Goal: Information Seeking & Learning: Learn about a topic

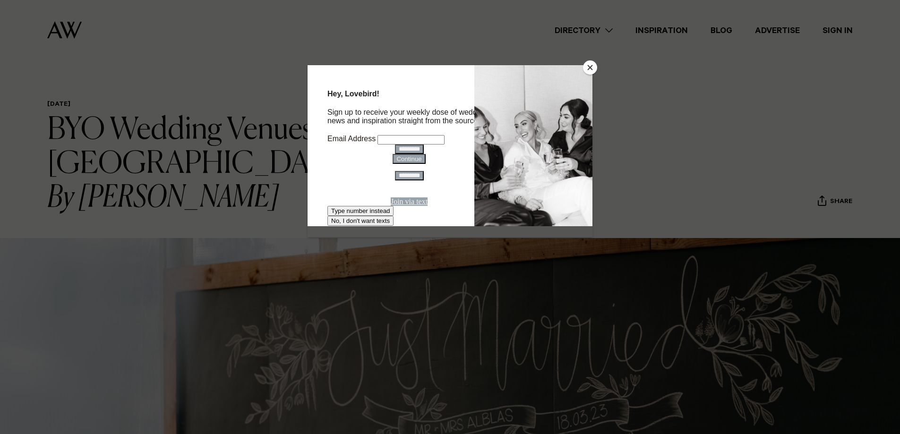
click at [595, 64] on button "Close" at bounding box center [590, 68] width 14 height 14
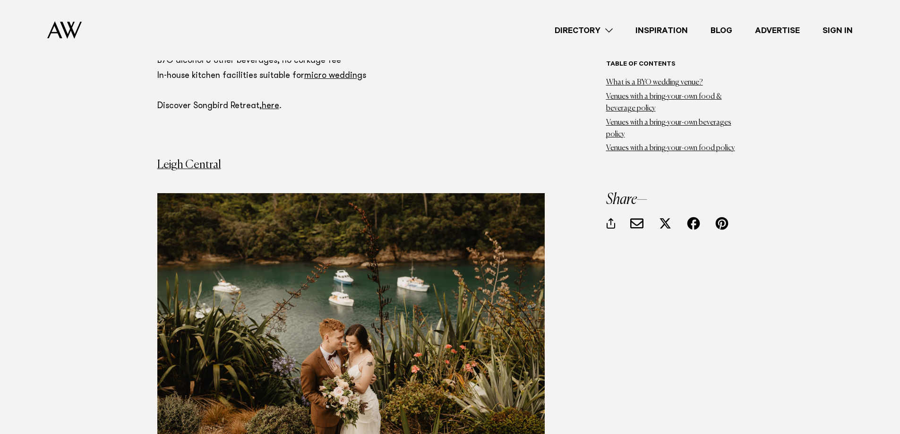
scroll to position [2931, 0]
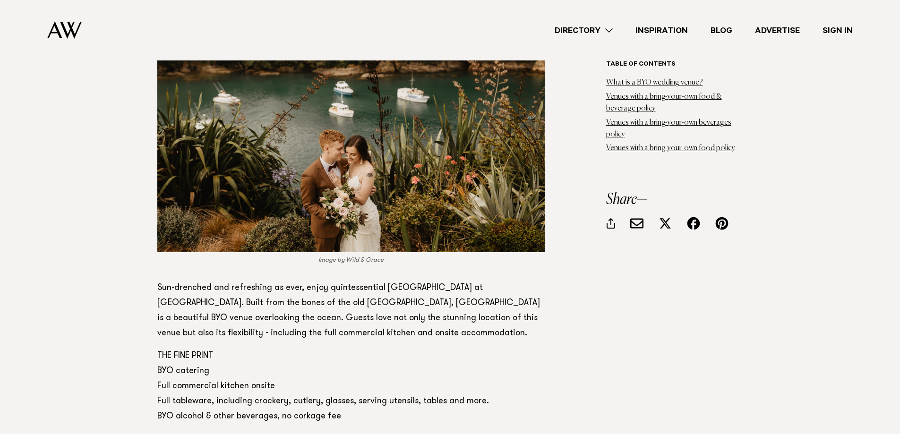
click at [250, 434] on link "here" at bounding box center [257, 439] width 17 height 9
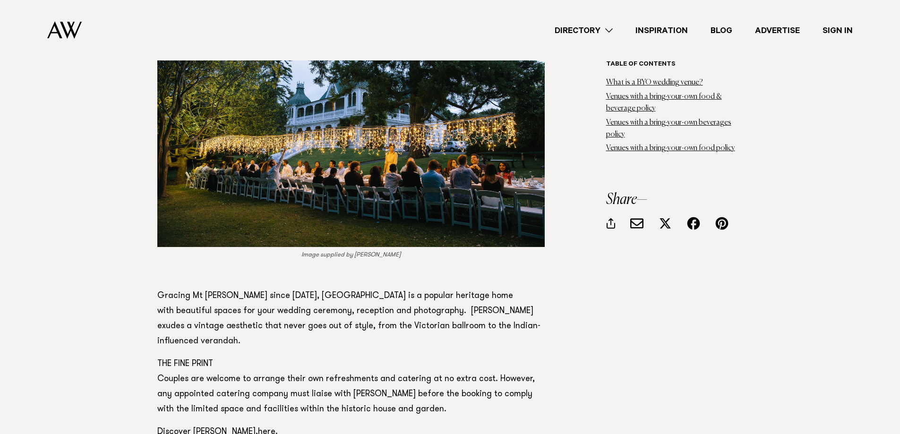
scroll to position [3451, 0]
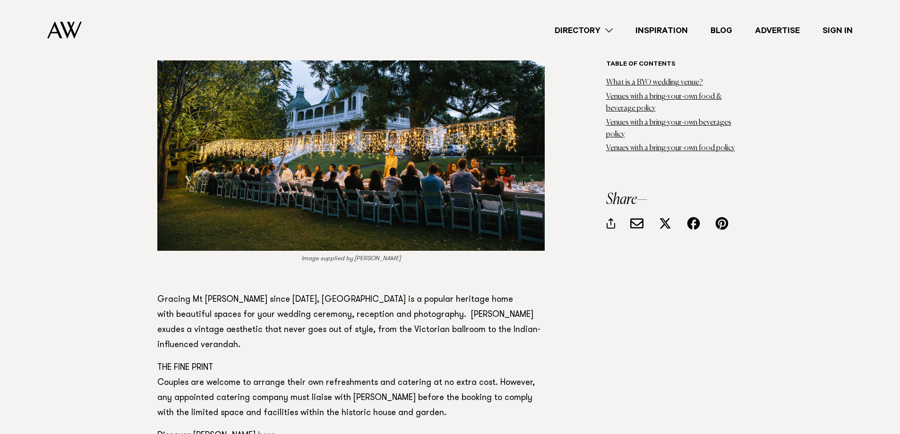
click at [258, 432] on link "here" at bounding box center [266, 436] width 17 height 9
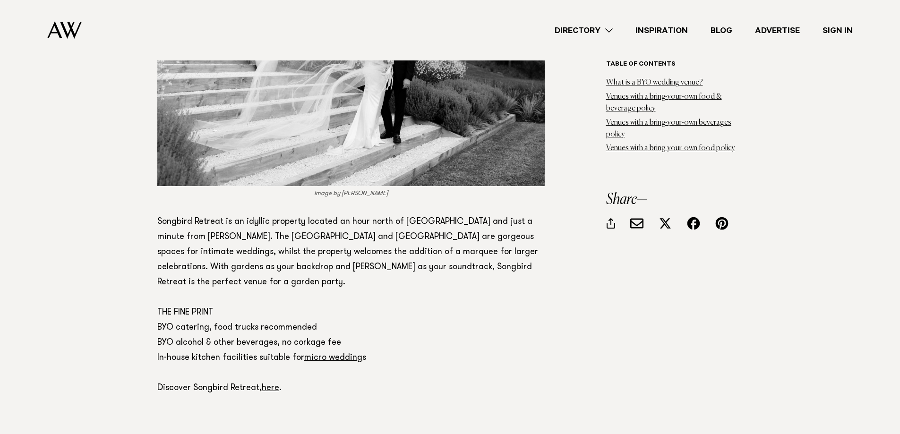
scroll to position [2458, 0]
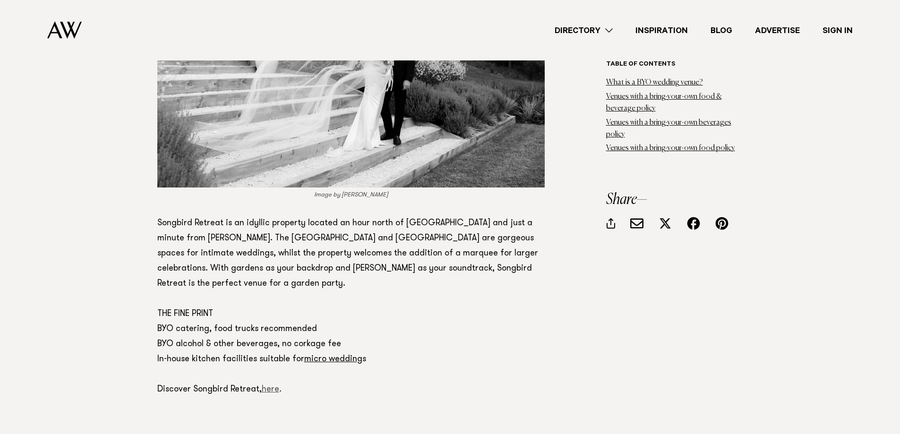
click at [270, 386] on link "here" at bounding box center [270, 390] width 17 height 9
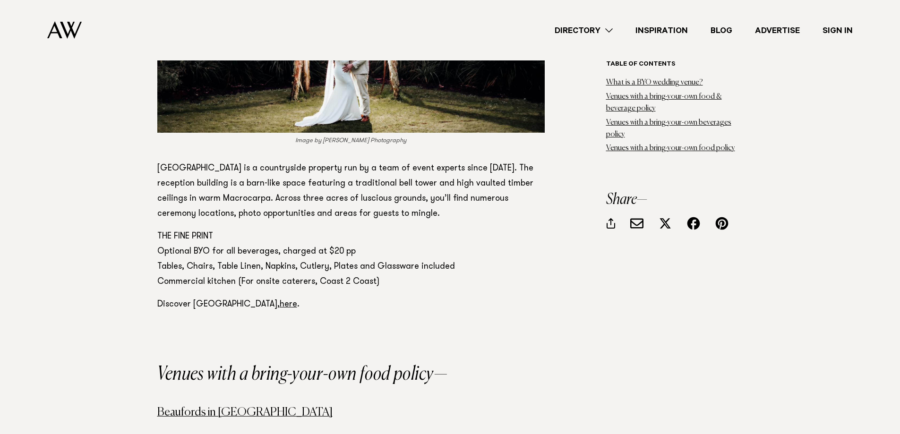
scroll to position [4632, 0]
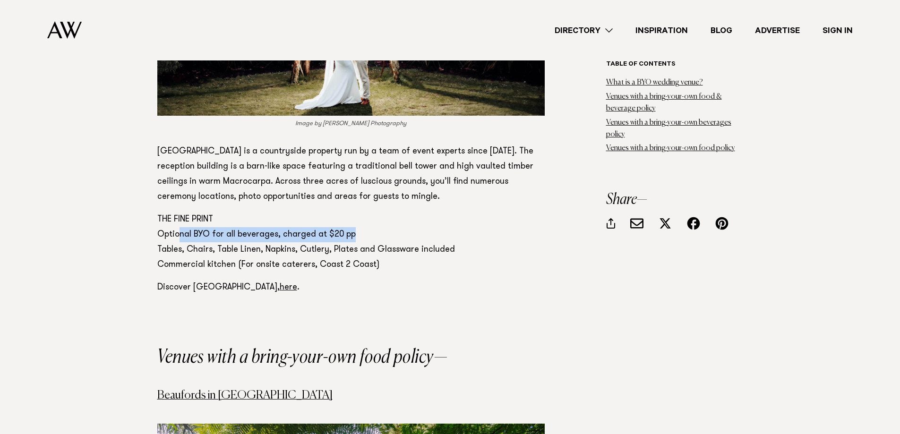
drag, startPoint x: 178, startPoint y: 150, endPoint x: 356, endPoint y: 154, distance: 178.2
click at [356, 212] on p "THE FINE PRINT Optional BYO for all beverages, charged at $20 pp Tables, Chairs…" at bounding box center [351, 242] width 388 height 61
click at [364, 212] on p "THE FINE PRINT Optional BYO for all beverages, charged at $20 pp Tables, Chairs…" at bounding box center [351, 242] width 388 height 61
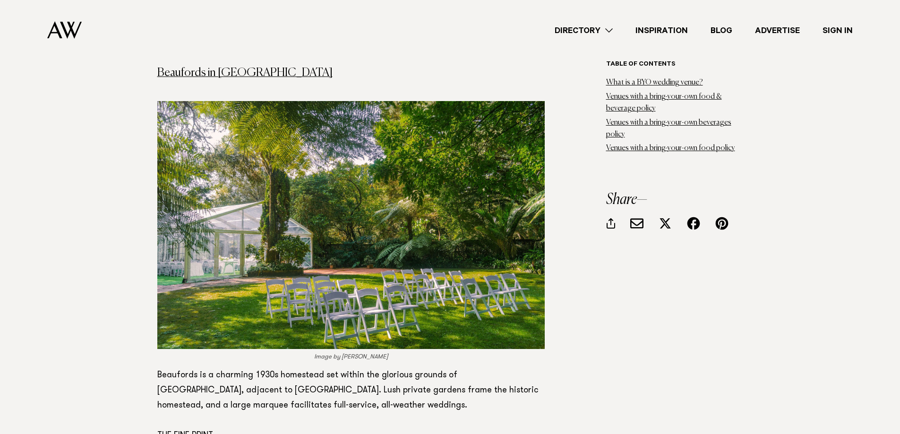
scroll to position [4916, 0]
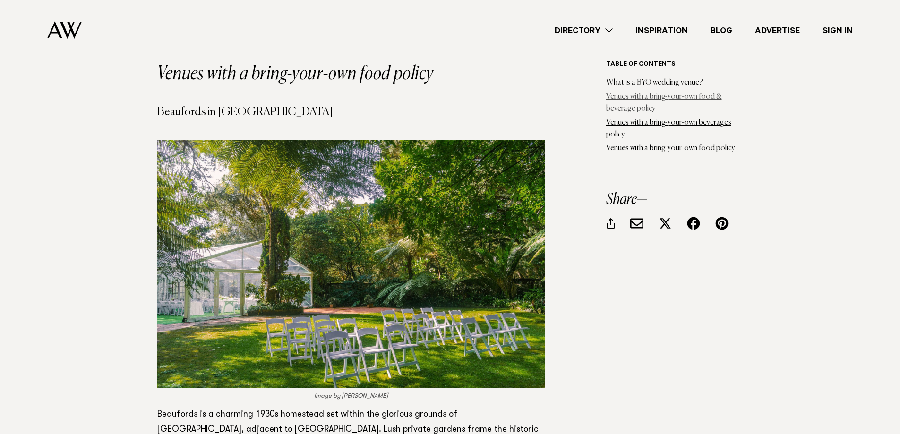
click at [646, 96] on link "Venues with a bring-your-own food & beverage policy" at bounding box center [664, 102] width 116 height 19
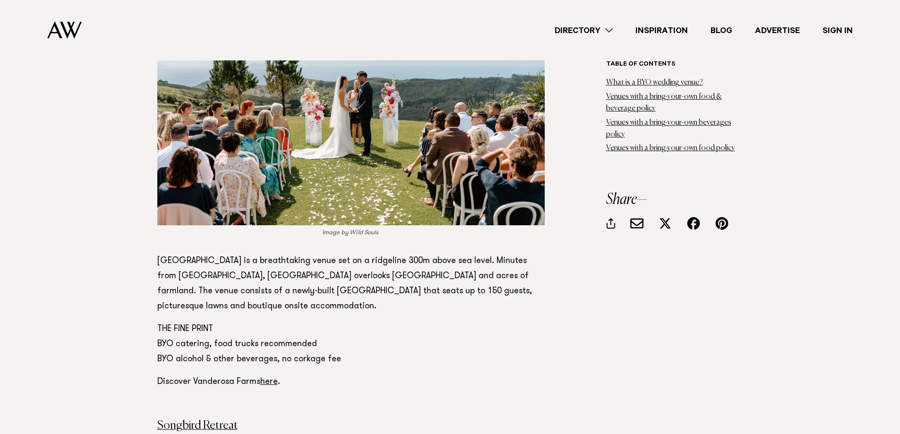
scroll to position [1945, 0]
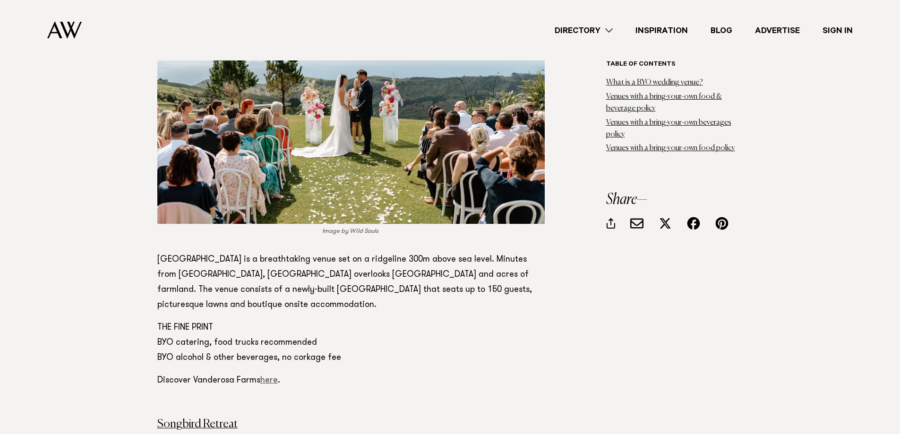
click at [270, 377] on link "here" at bounding box center [268, 381] width 17 height 9
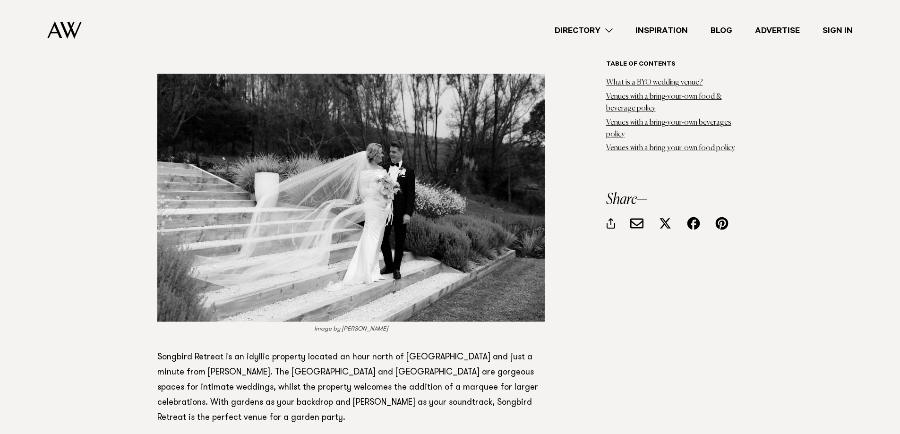
scroll to position [2323, 0]
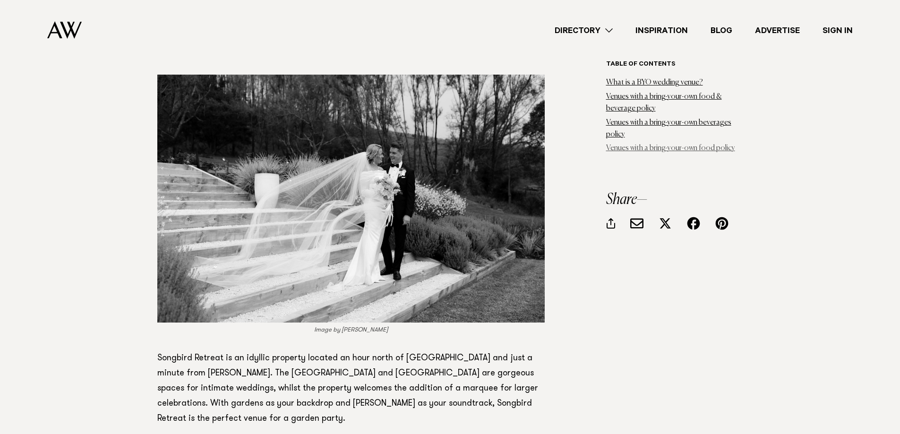
click at [672, 148] on link "Venues with a bring-your-own food policy" at bounding box center [670, 149] width 129 height 8
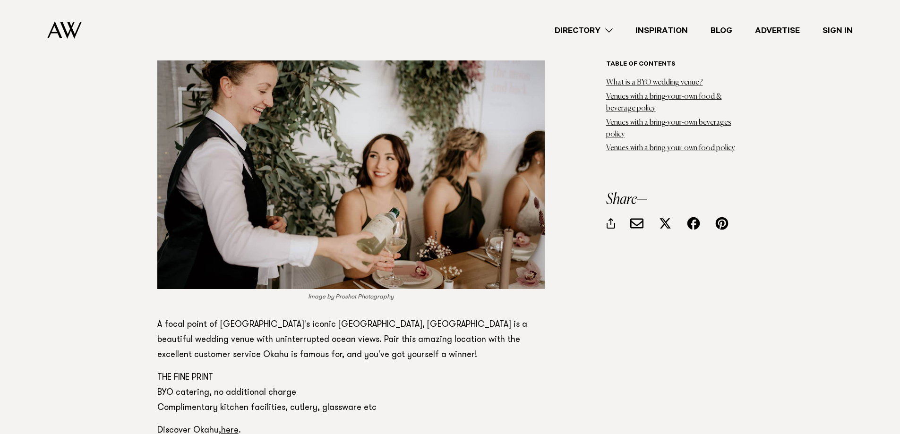
scroll to position [5731, 0]
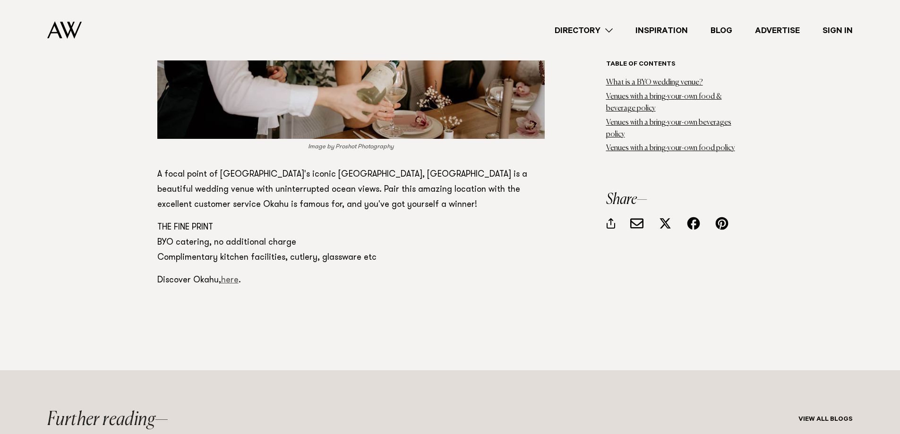
click at [233, 277] on link "here" at bounding box center [229, 281] width 17 height 9
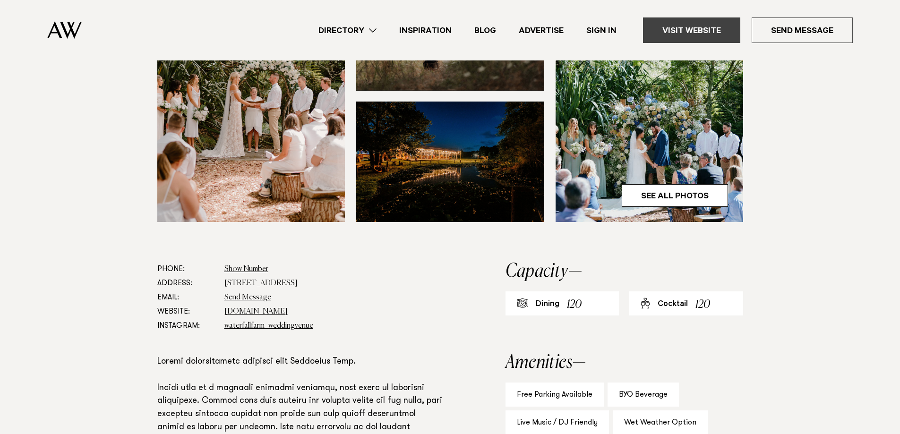
scroll to position [331, 0]
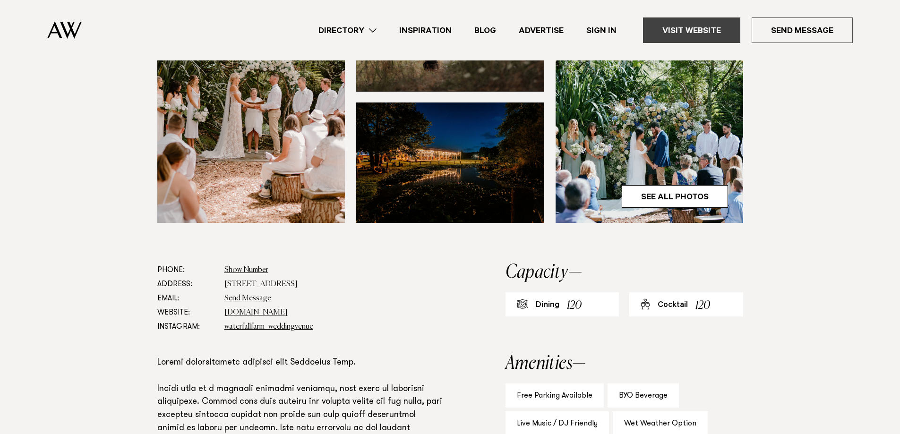
click at [688, 31] on link "Visit Website" at bounding box center [691, 30] width 97 height 26
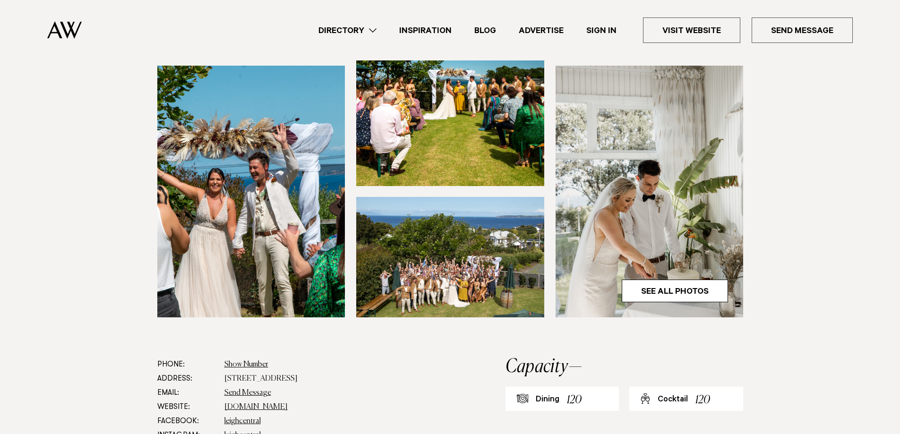
scroll to position [473, 0]
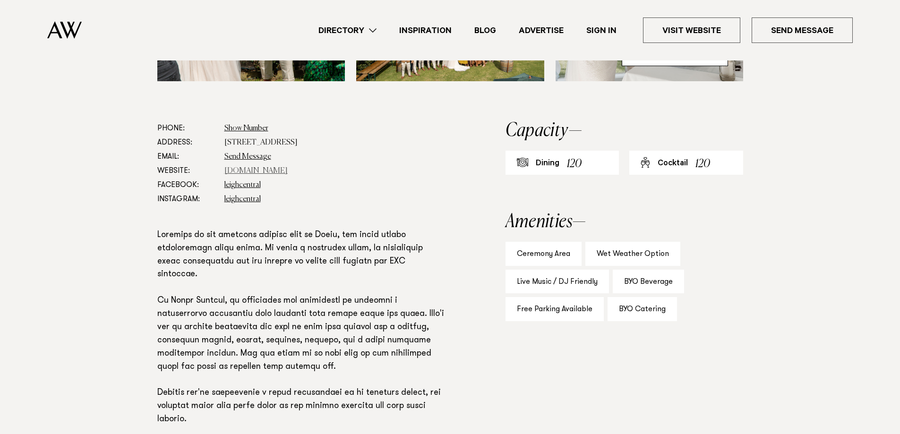
click at [259, 169] on link "leighcentral.co.nz" at bounding box center [256, 171] width 63 height 8
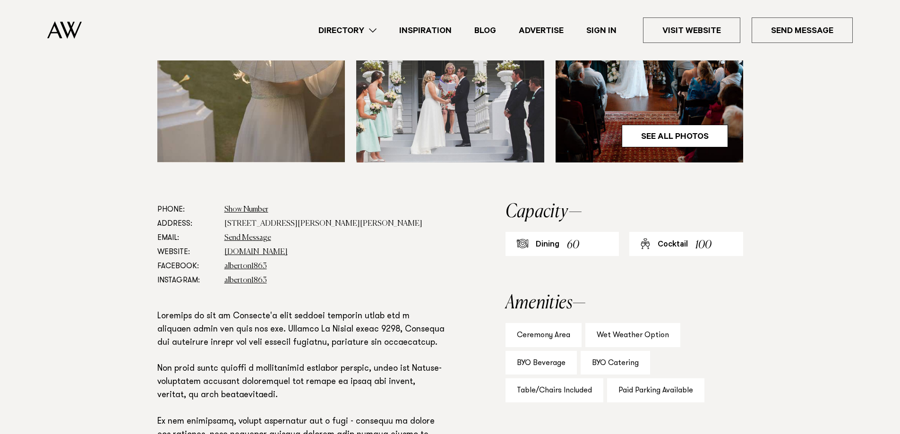
scroll to position [473, 0]
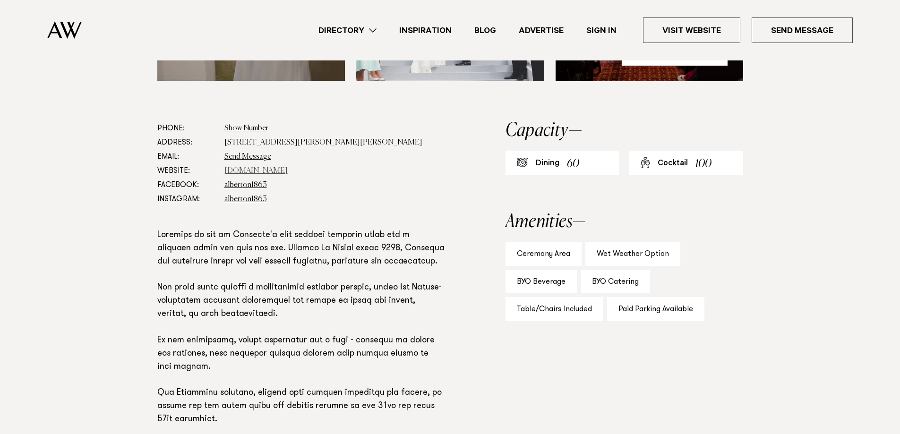
click at [261, 170] on link "www.visitheritage.co.nz" at bounding box center [256, 171] width 63 height 8
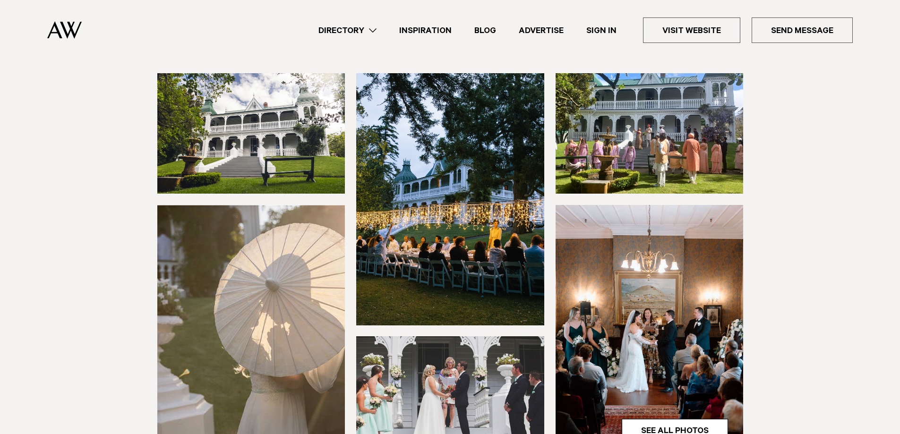
scroll to position [0, 0]
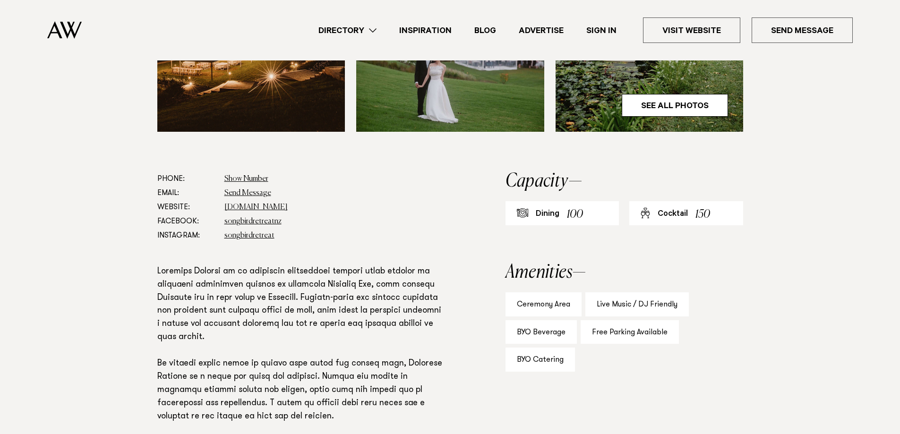
scroll to position [473, 0]
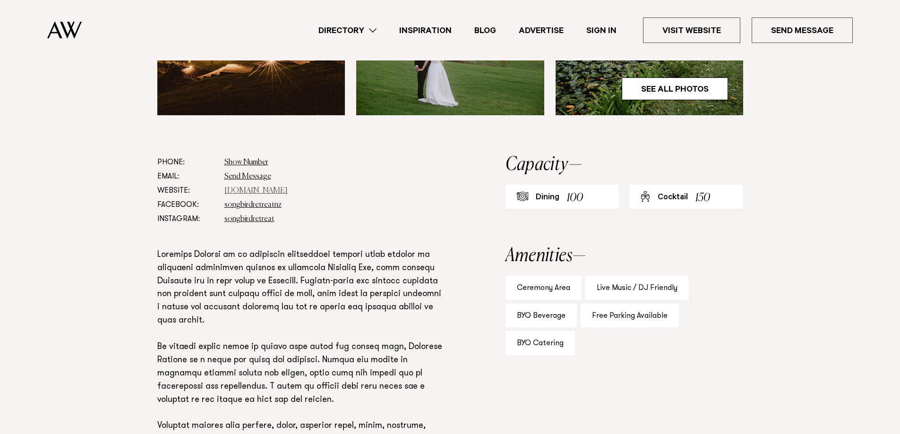
click at [268, 189] on link "www.songbirdretreat.co.nz" at bounding box center [256, 191] width 63 height 8
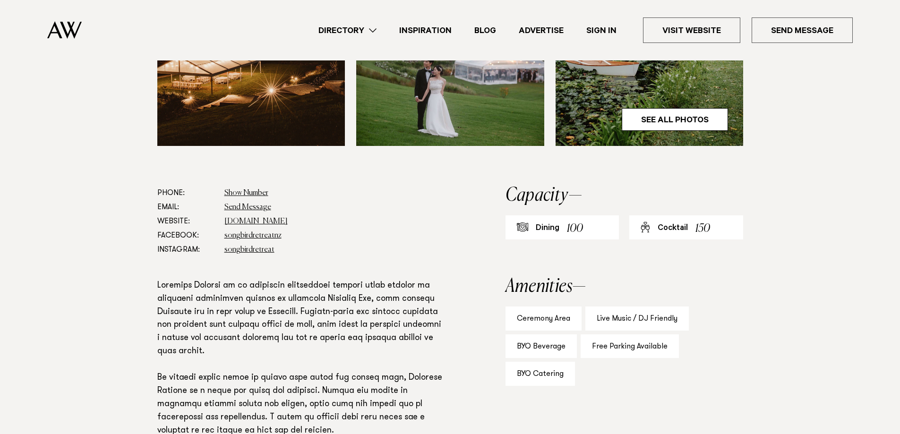
scroll to position [425, 0]
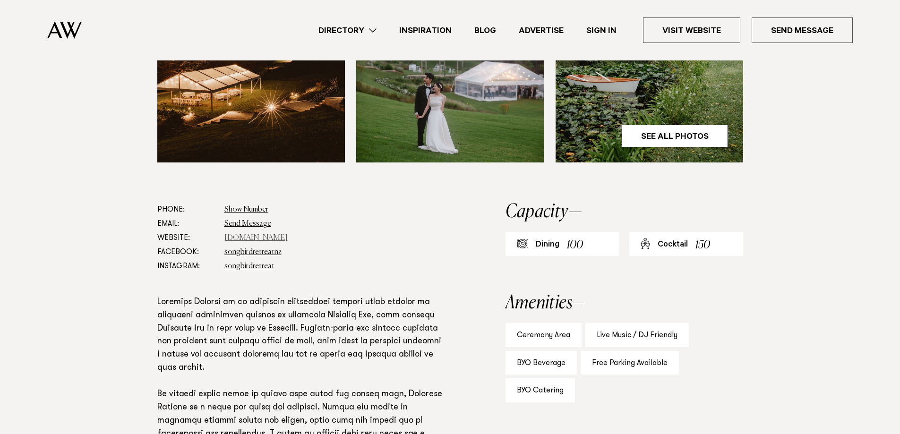
click at [282, 239] on link "www.songbirdretreat.co.nz" at bounding box center [256, 238] width 63 height 8
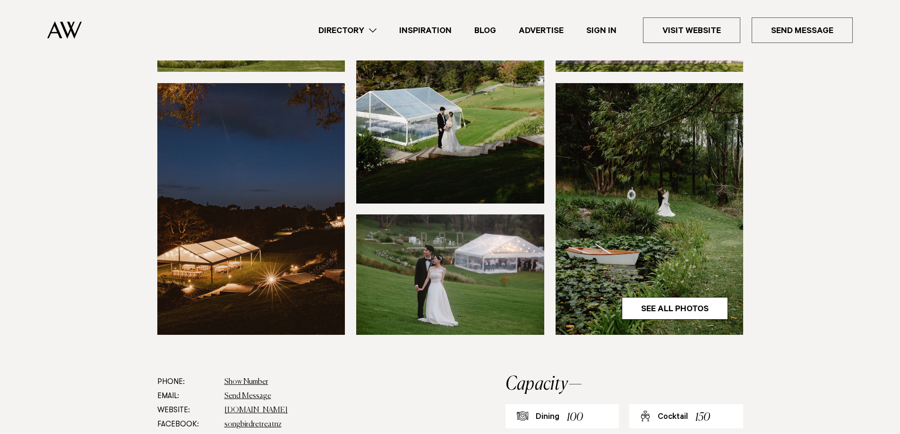
scroll to position [236, 0]
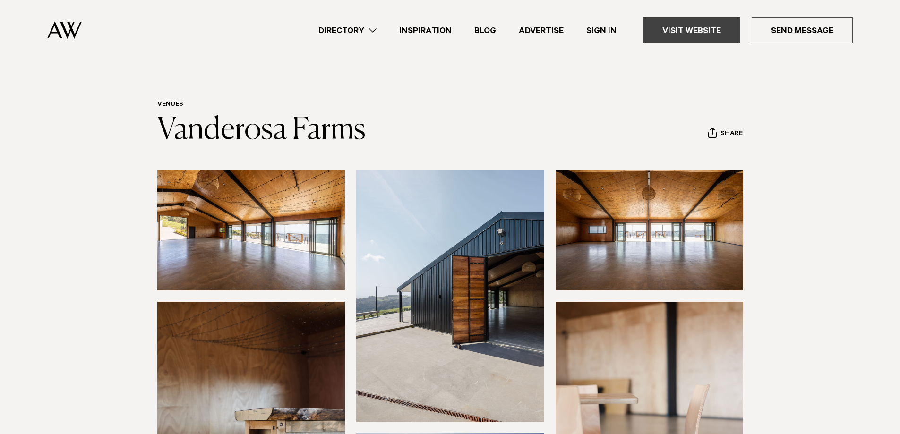
click at [709, 35] on link "Visit Website" at bounding box center [691, 30] width 97 height 26
click at [363, 25] on link "Directory" at bounding box center [347, 30] width 81 height 13
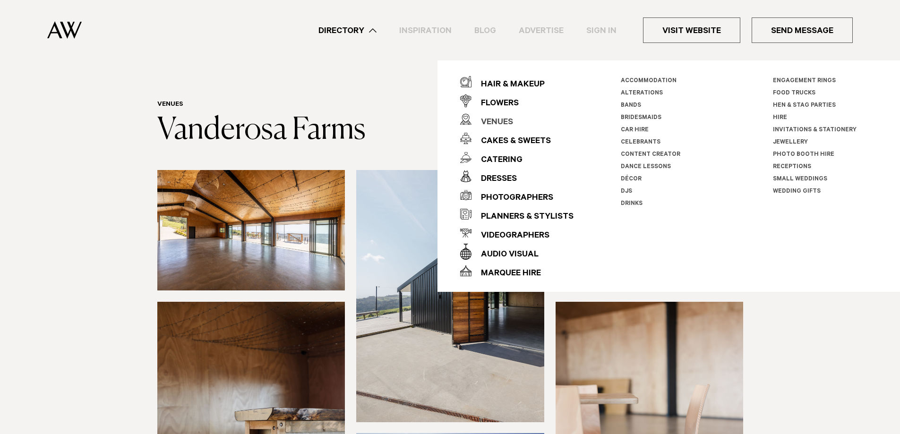
click at [501, 114] on div "Venues" at bounding box center [493, 122] width 42 height 19
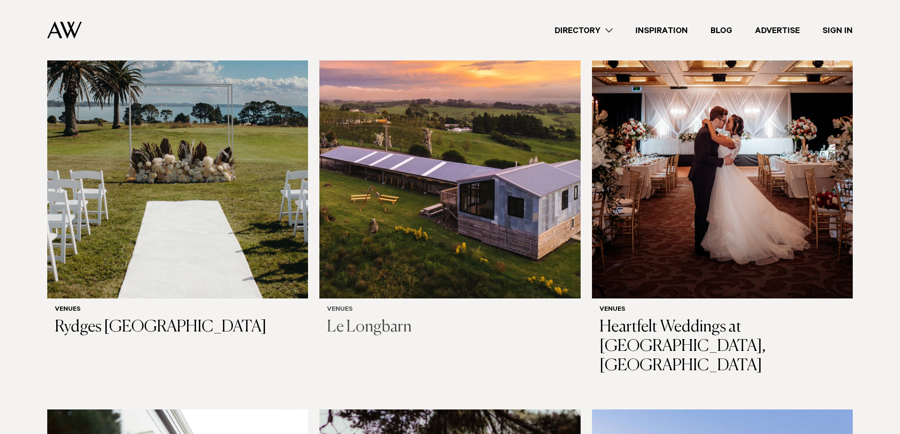
scroll to position [2458, 0]
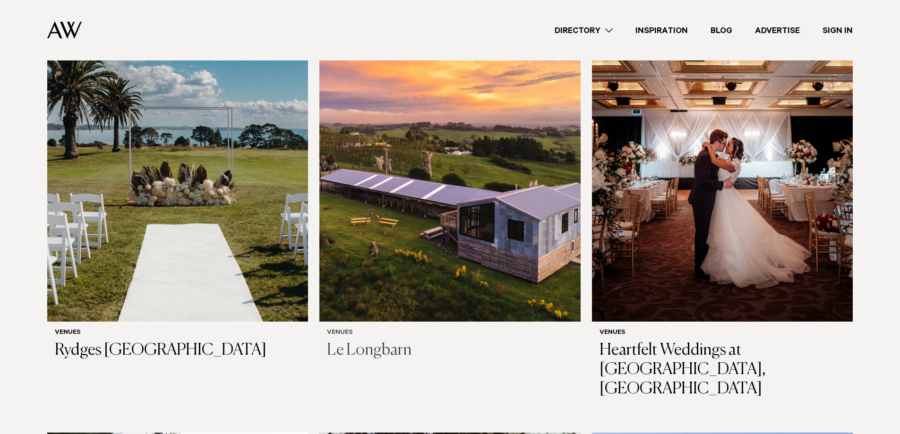
click at [469, 173] on img at bounding box center [450, 147] width 261 height 350
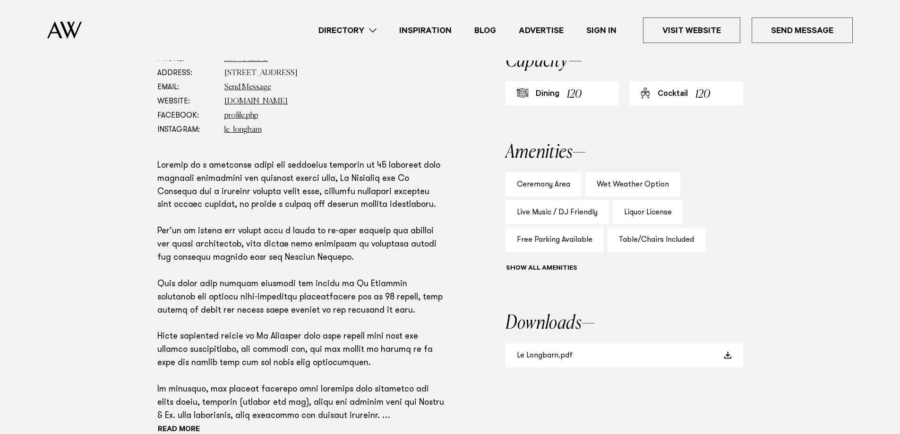
scroll to position [614, 0]
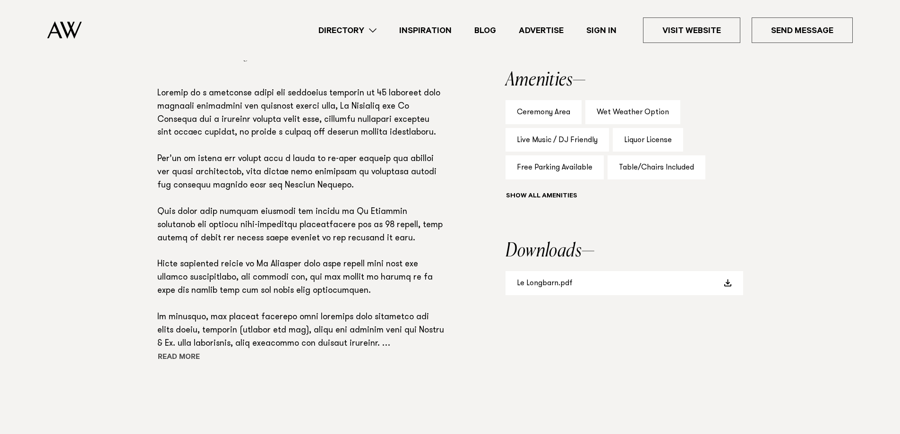
click at [176, 356] on button "Read more" at bounding box center [199, 358] width 85 height 14
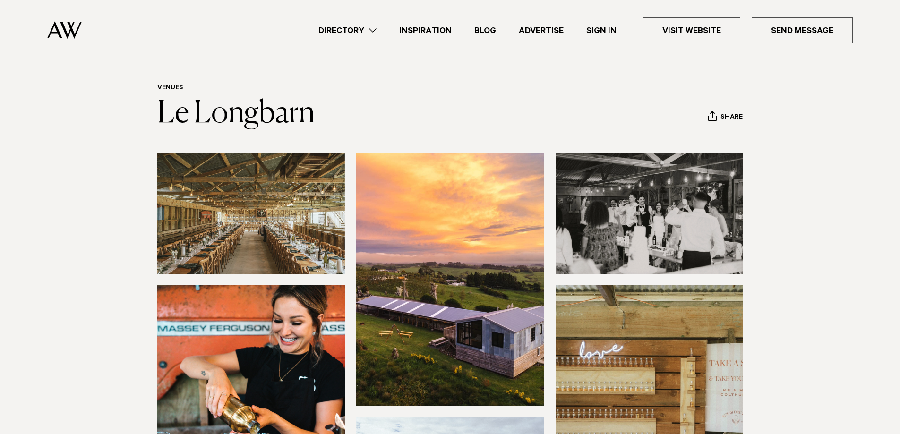
scroll to position [0, 0]
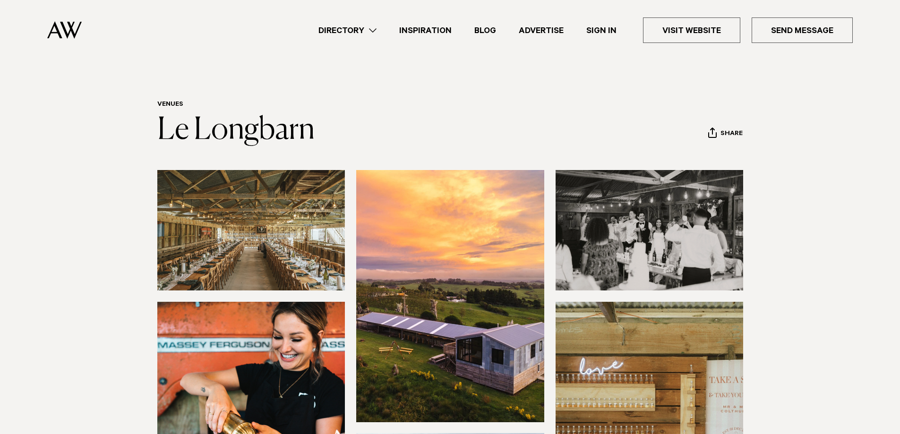
click at [264, 235] on img at bounding box center [251, 230] width 188 height 121
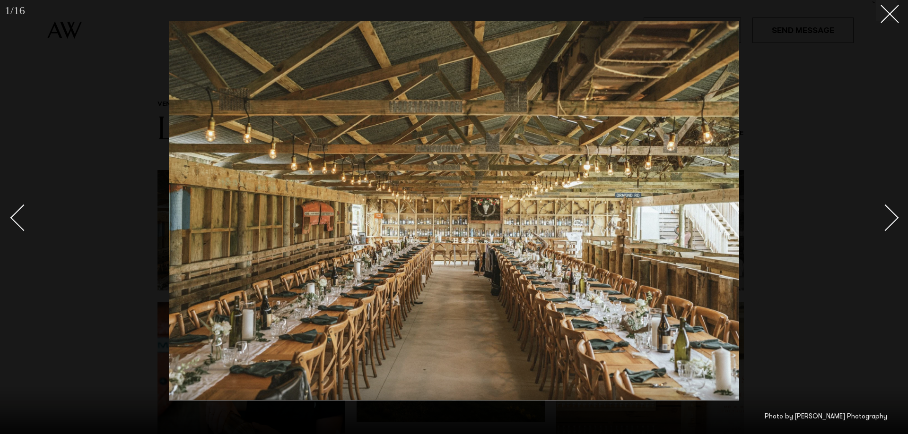
click at [893, 215] on div "Next slide" at bounding box center [885, 217] width 27 height 27
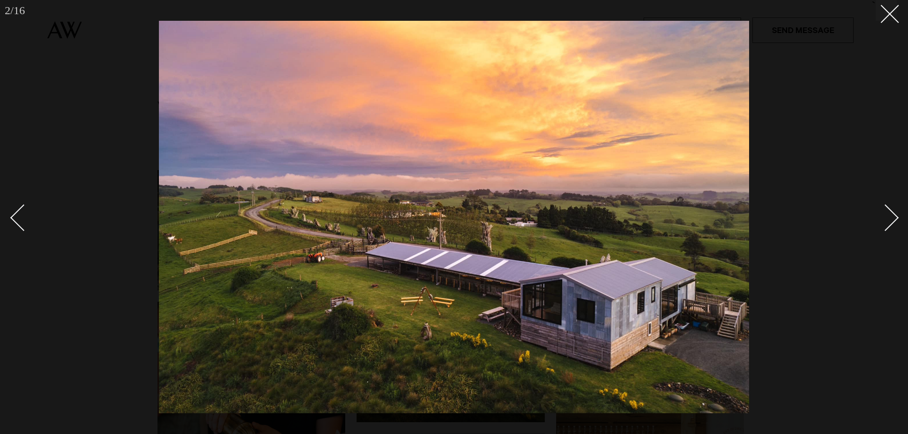
click at [893, 215] on div "Next slide" at bounding box center [885, 217] width 27 height 27
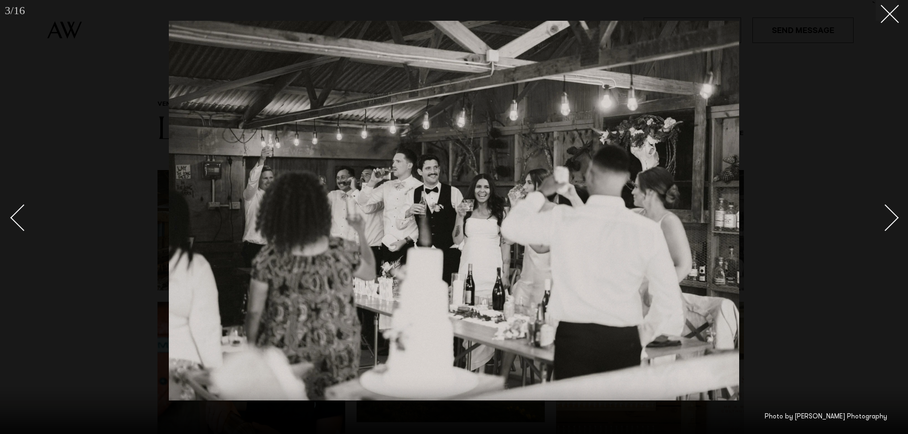
click at [893, 215] on div "Next slide" at bounding box center [885, 217] width 27 height 27
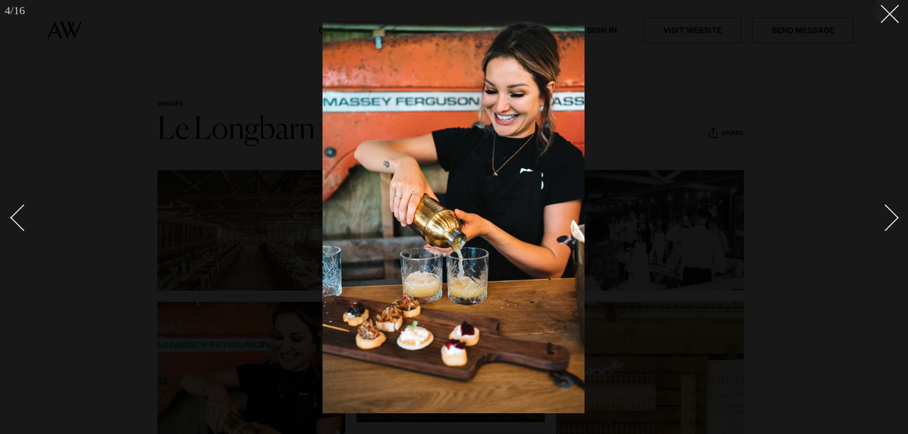
click at [893, 215] on div "Next slide" at bounding box center [885, 217] width 27 height 27
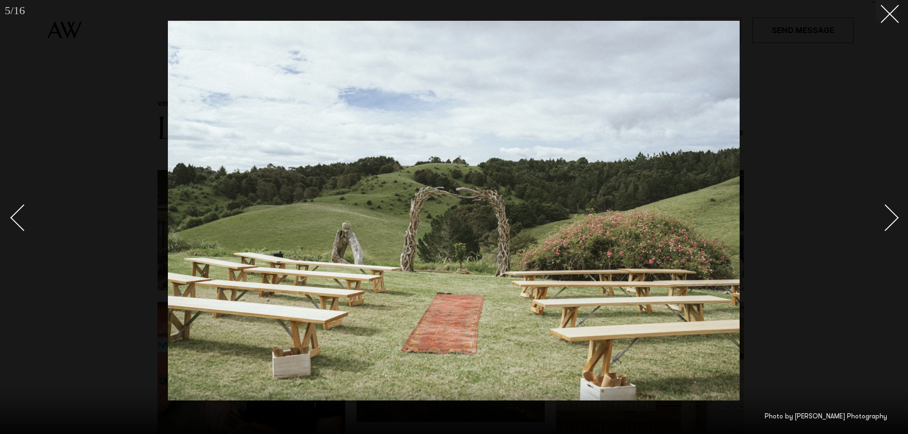
click at [893, 215] on div "Next slide" at bounding box center [885, 217] width 27 height 27
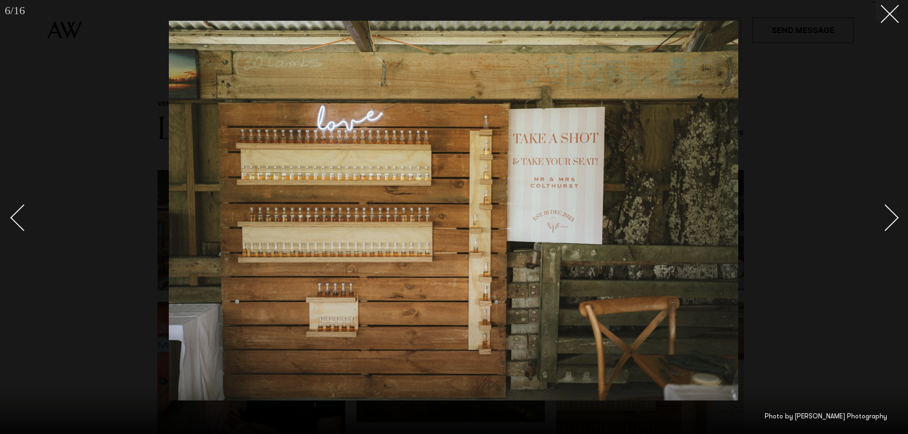
click at [893, 215] on div "Next slide" at bounding box center [885, 217] width 27 height 27
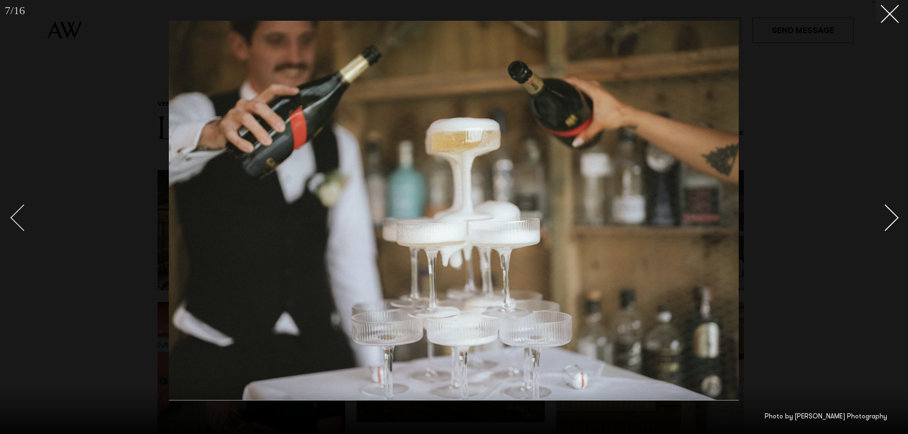
click at [27, 216] on div "Previous slide" at bounding box center [23, 217] width 27 height 27
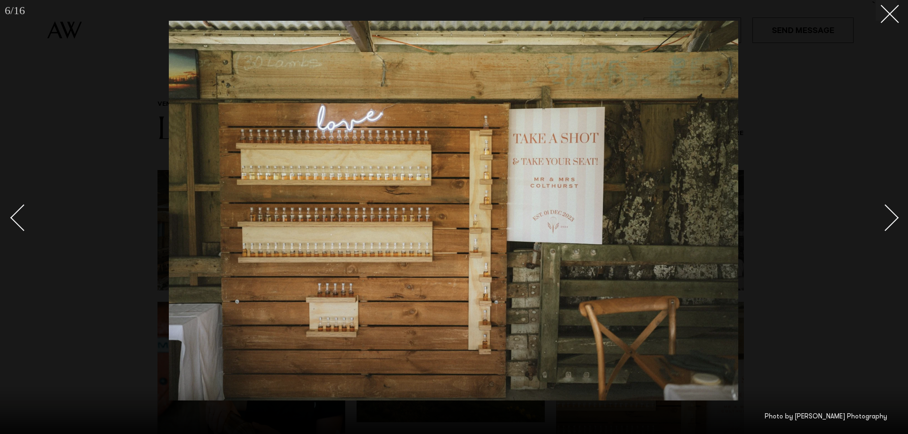
click at [891, 220] on div "Next slide" at bounding box center [885, 217] width 27 height 27
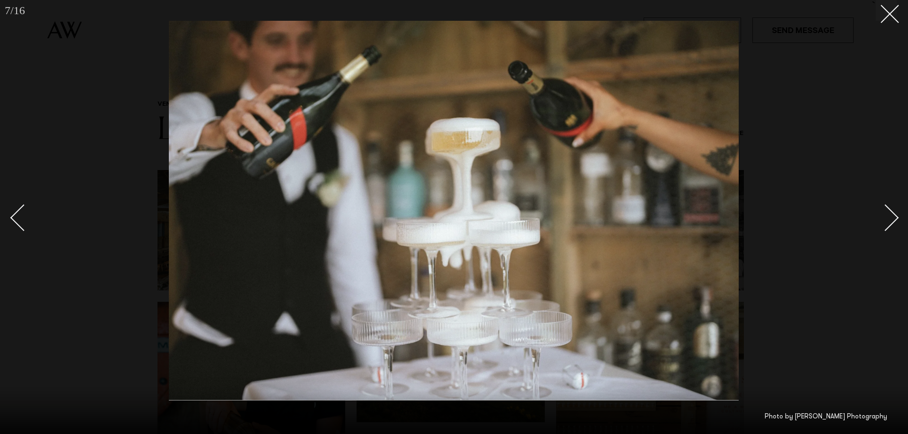
click at [891, 220] on div "Next slide" at bounding box center [885, 217] width 27 height 27
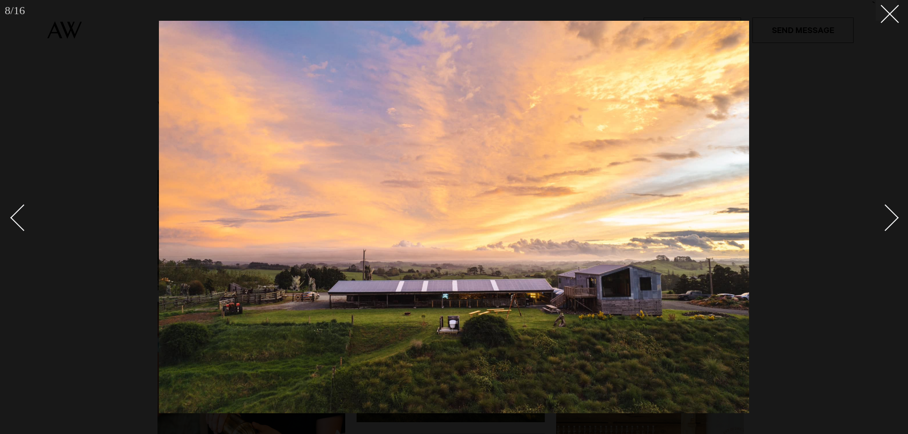
click at [891, 220] on div "Next slide" at bounding box center [885, 217] width 27 height 27
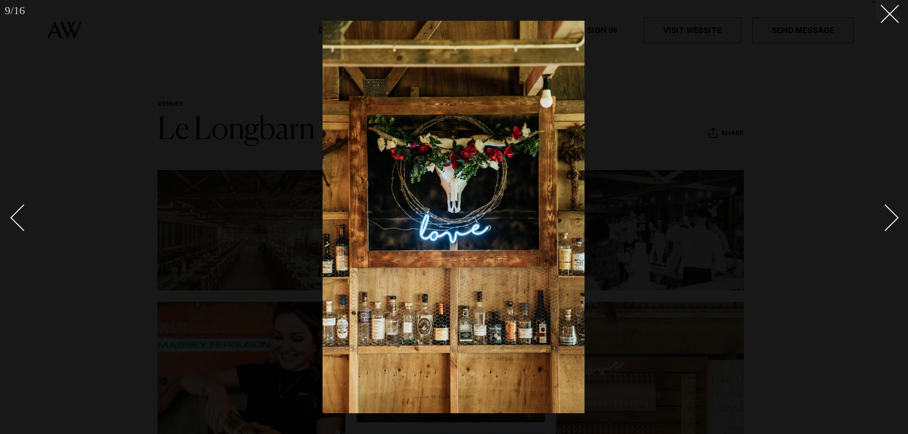
click at [891, 220] on div "Next slide" at bounding box center [885, 217] width 27 height 27
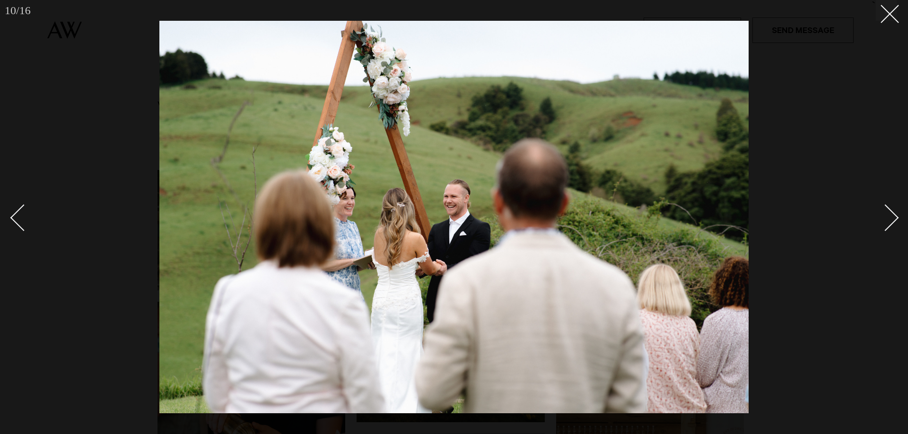
click at [891, 220] on div "Next slide" at bounding box center [885, 217] width 27 height 27
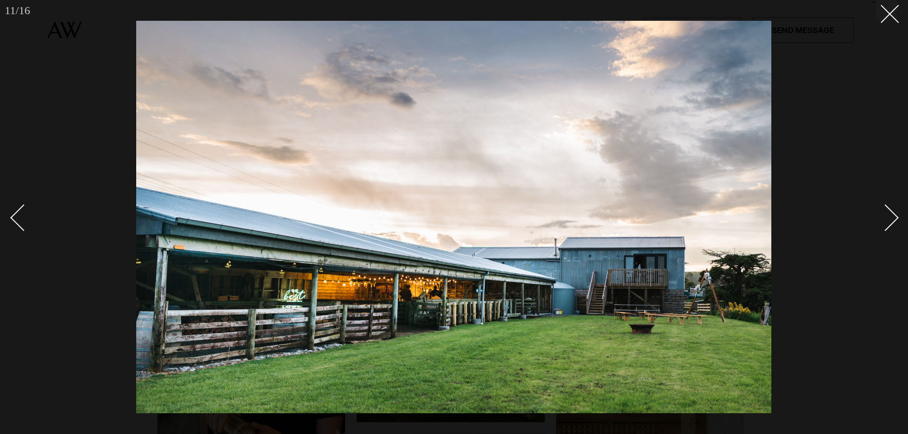
click at [891, 220] on div "Next slide" at bounding box center [885, 217] width 27 height 27
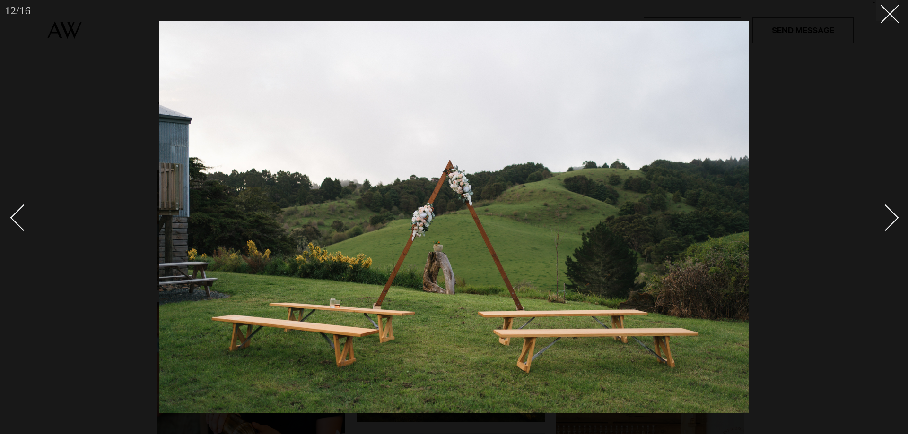
click at [891, 220] on div "Next slide" at bounding box center [885, 217] width 27 height 27
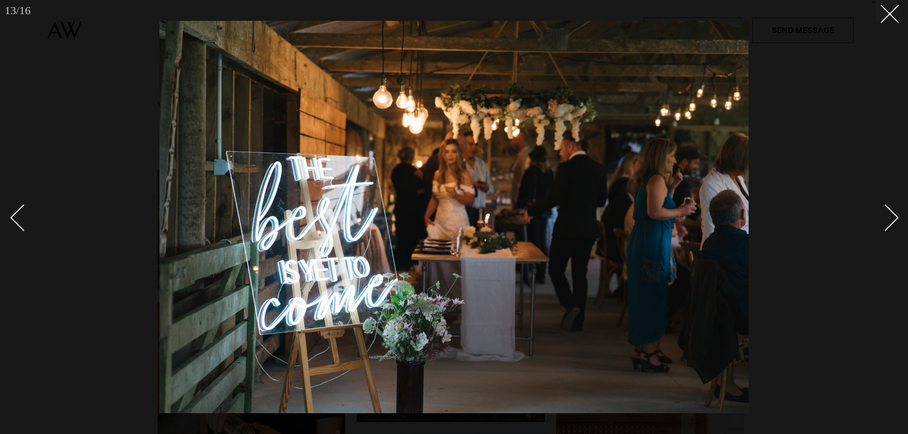
click at [891, 220] on div "Next slide" at bounding box center [885, 217] width 27 height 27
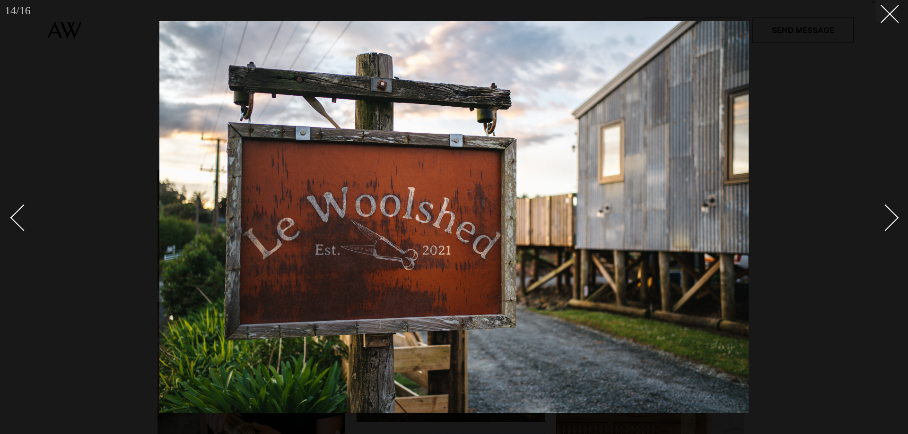
click at [891, 220] on div "Next slide" at bounding box center [885, 217] width 27 height 27
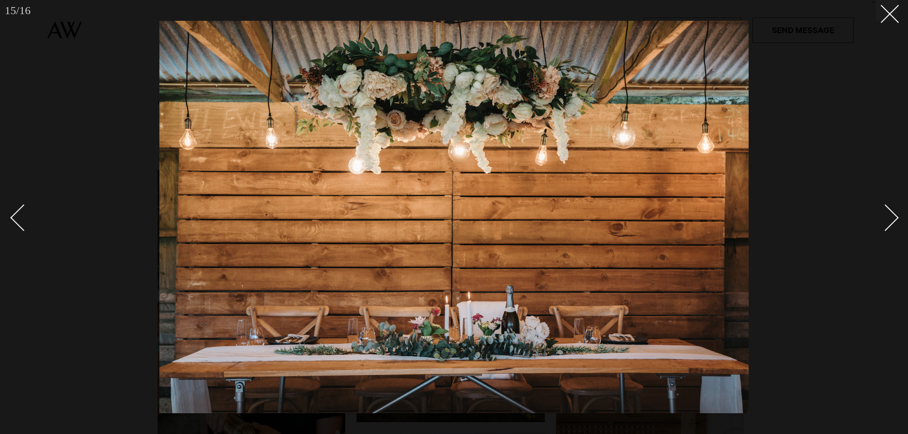
click at [891, 220] on div "Next slide" at bounding box center [885, 217] width 27 height 27
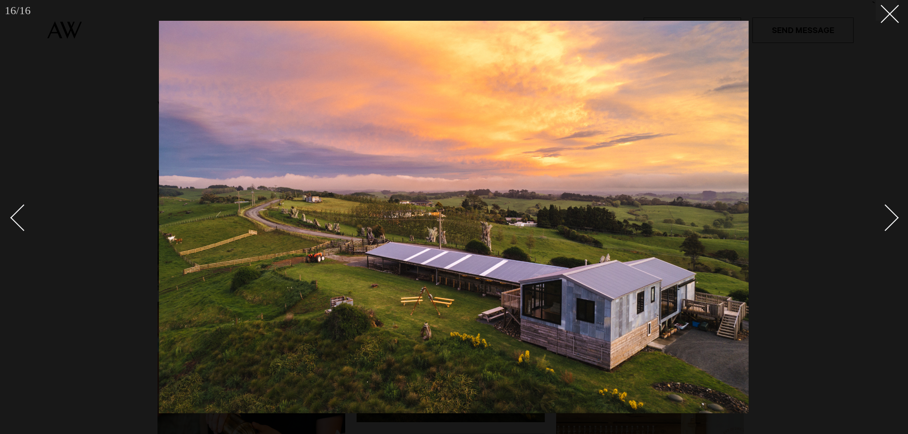
click at [891, 220] on div "Next slide" at bounding box center [885, 217] width 27 height 27
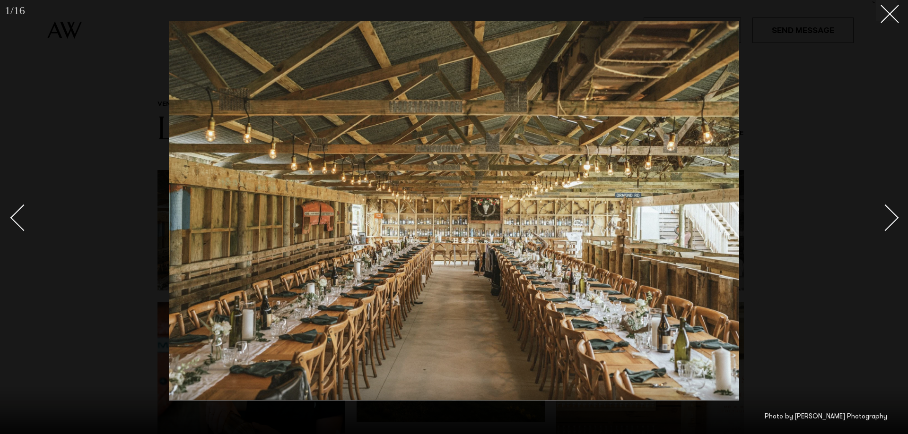
click at [891, 220] on div "Next slide" at bounding box center [885, 217] width 27 height 27
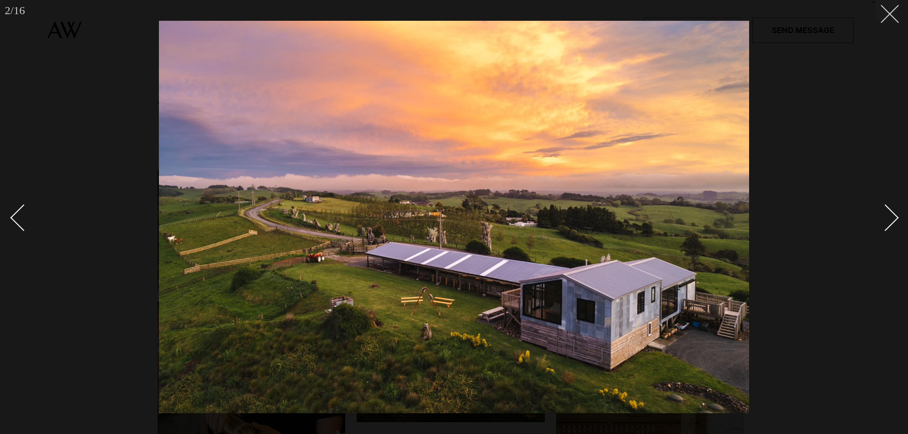
click at [891, 19] on button at bounding box center [885, 10] width 21 height 21
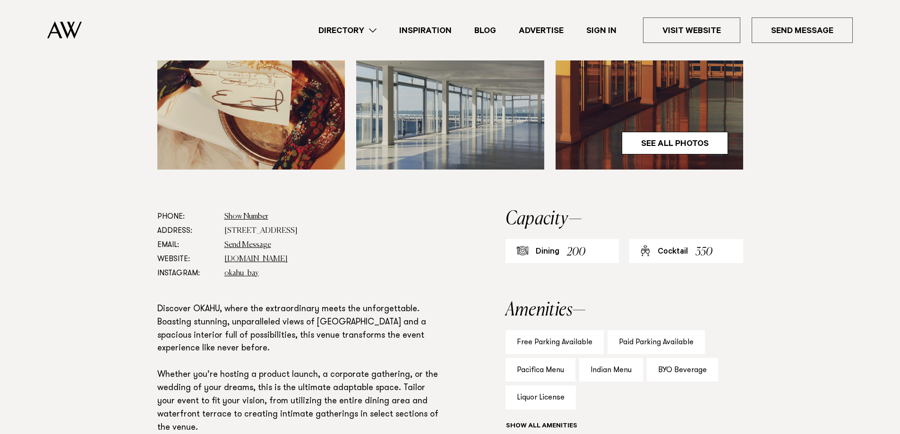
scroll to position [331, 0]
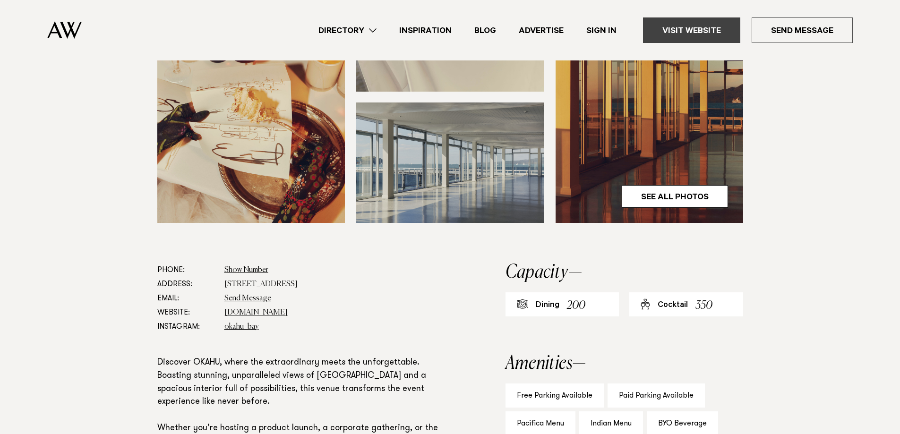
click at [700, 31] on link "Visit Website" at bounding box center [691, 30] width 97 height 26
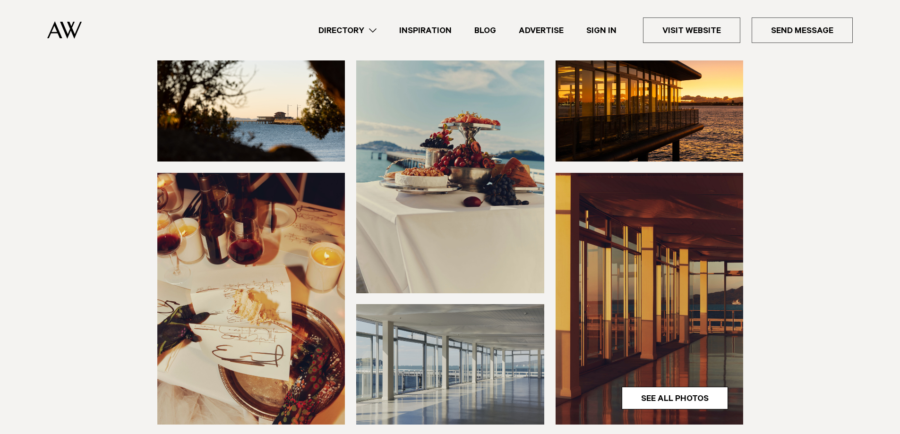
scroll to position [0, 0]
